Goal: Task Accomplishment & Management: Manage account settings

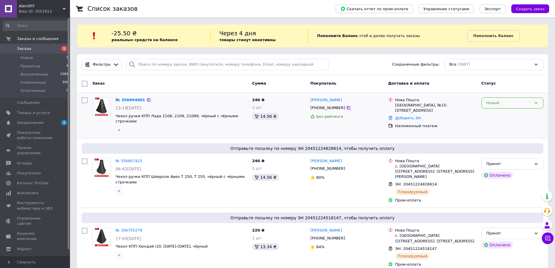
click at [498, 104] on div "Новый" at bounding box center [508, 103] width 45 height 6
click at [495, 114] on li "Принят" at bounding box center [512, 115] width 61 height 11
click at [101, 108] on img at bounding box center [101, 107] width 13 height 18
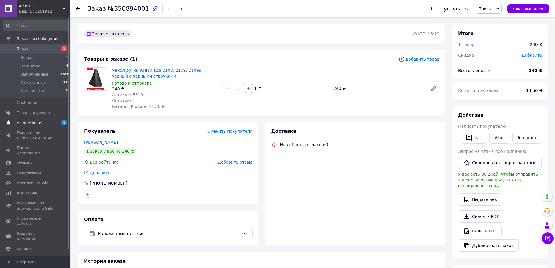
click at [32, 121] on span "Уведомления" at bounding box center [30, 122] width 27 height 5
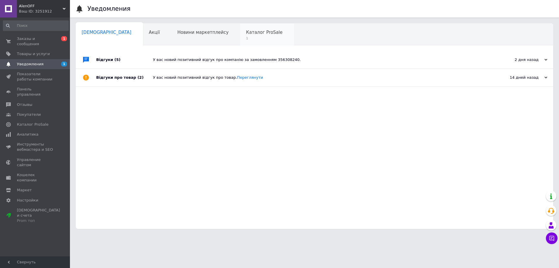
click at [246, 40] on span "1" at bounding box center [264, 38] width 36 height 4
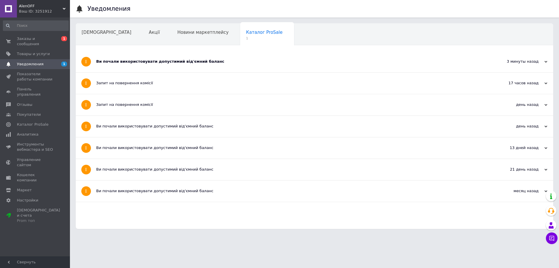
click at [185, 62] on div "Ви почали використовувати допустимий від'ємний баланс" at bounding box center [292, 61] width 393 height 5
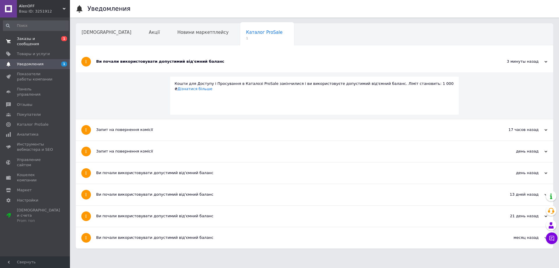
click at [43, 40] on span "Заказы и сообщения" at bounding box center [35, 41] width 37 height 10
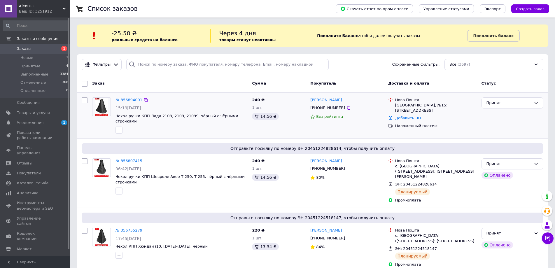
click at [102, 106] on img at bounding box center [101, 107] width 13 height 18
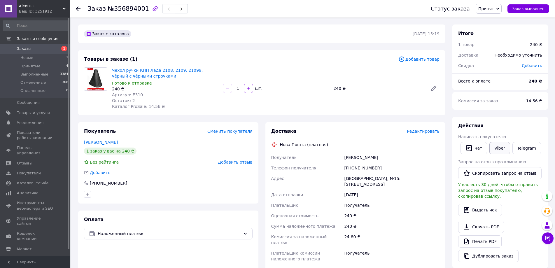
click at [494, 147] on link "Viber" at bounding box center [499, 148] width 20 height 12
click at [98, 142] on link "[PERSON_NAME]" at bounding box center [101, 142] width 34 height 5
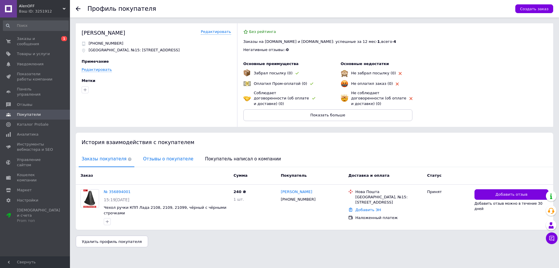
click at [149, 152] on span "Отзывы о покупателе" at bounding box center [168, 159] width 56 height 15
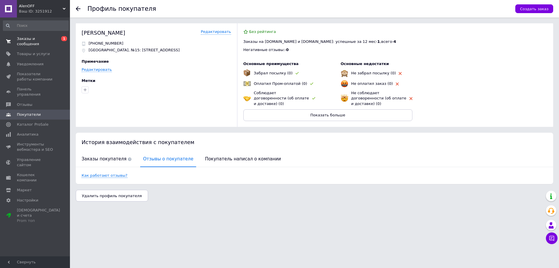
click at [25, 38] on span "Заказы и сообщения" at bounding box center [35, 41] width 37 height 10
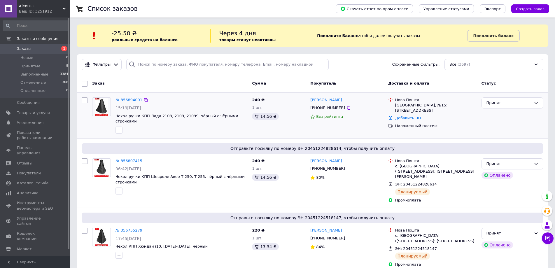
click at [99, 107] on img at bounding box center [101, 107] width 13 height 18
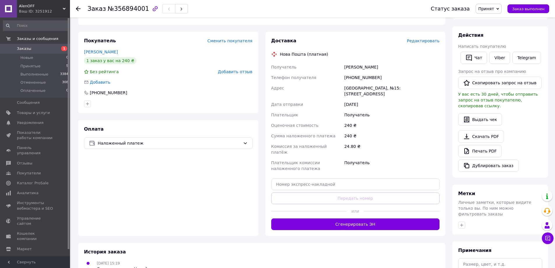
scroll to position [117, 0]
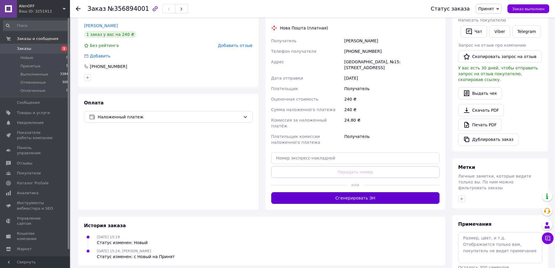
click at [362, 192] on button "Сгенерировать ЭН" at bounding box center [355, 198] width 169 height 12
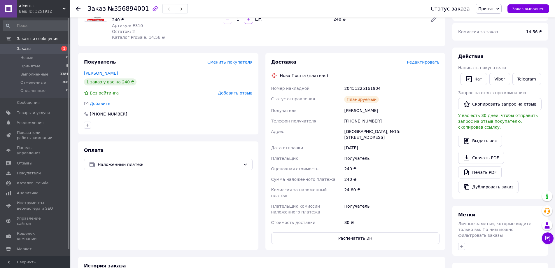
scroll to position [0, 0]
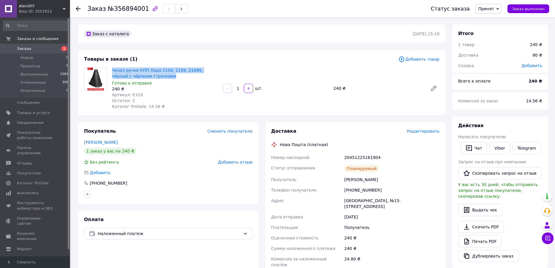
drag, startPoint x: 111, startPoint y: 70, endPoint x: 170, endPoint y: 78, distance: 59.8
click at [170, 78] on div "Чехол ручки КПП Лада 2108, 2109, 21099, чёрный с чёрными строчками Готово к отп…" at bounding box center [165, 88] width 111 height 44
copy link "Чехол ручки КПП Лада 2108, 2109, 21099, чёрный с чёрными строчками"
click at [164, 52] on div "Товары в заказе (1) Добавить товар Чехол ручки КПП Лада 2108, 2109, 21099, чёрн…" at bounding box center [261, 82] width 367 height 65
click at [40, 46] on span "Заказы" at bounding box center [35, 48] width 37 height 5
